Goal: Information Seeking & Learning: Understand process/instructions

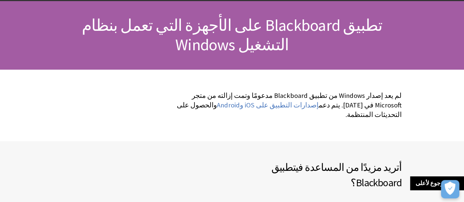
scroll to position [37, 0]
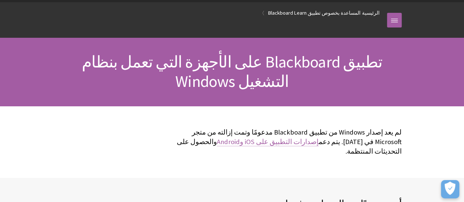
click at [316, 143] on link "إصدارات التطبيق على iOS وAndroid" at bounding box center [268, 142] width 102 height 9
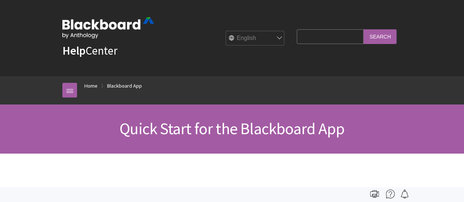
scroll to position [93, 0]
click at [249, 36] on select "English عربية Català Cymraeg Deutsch Español Suomi Français עברית Italiano 日本語 …" at bounding box center [255, 38] width 59 height 15
select select "/ar-sa/Blackboard_App/Quick_Start"
click at [226, 31] on select "English عربية Català Cymraeg Deutsch Español Suomi Français עברית Italiano 日本語 …" at bounding box center [255, 38] width 59 height 15
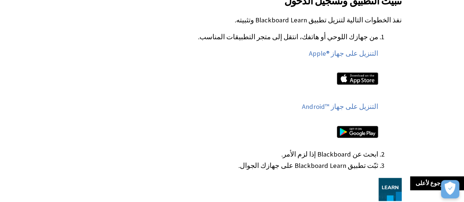
scroll to position [477, 0]
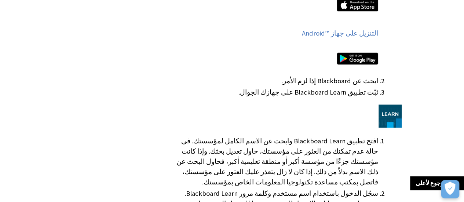
click at [357, 52] on img at bounding box center [357, 58] width 41 height 12
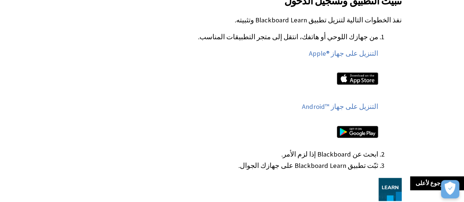
scroll to position [440, 0]
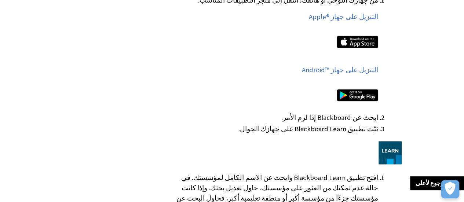
click at [352, 89] on img at bounding box center [357, 95] width 41 height 12
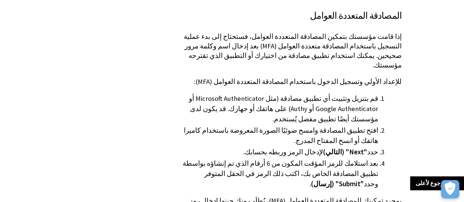
scroll to position [880, 0]
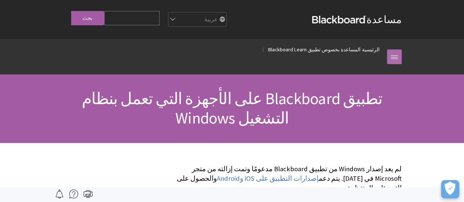
click at [395, 56] on link at bounding box center [394, 57] width 15 height 15
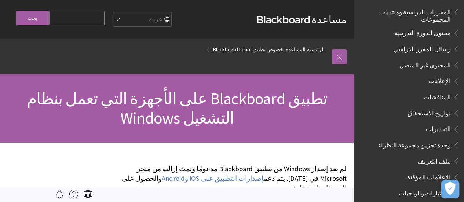
scroll to position [147, 0]
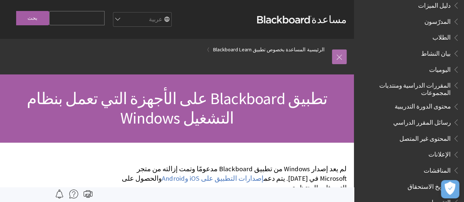
click at [341, 55] on link at bounding box center [339, 57] width 15 height 15
